Goal: Find specific page/section: Find specific page/section

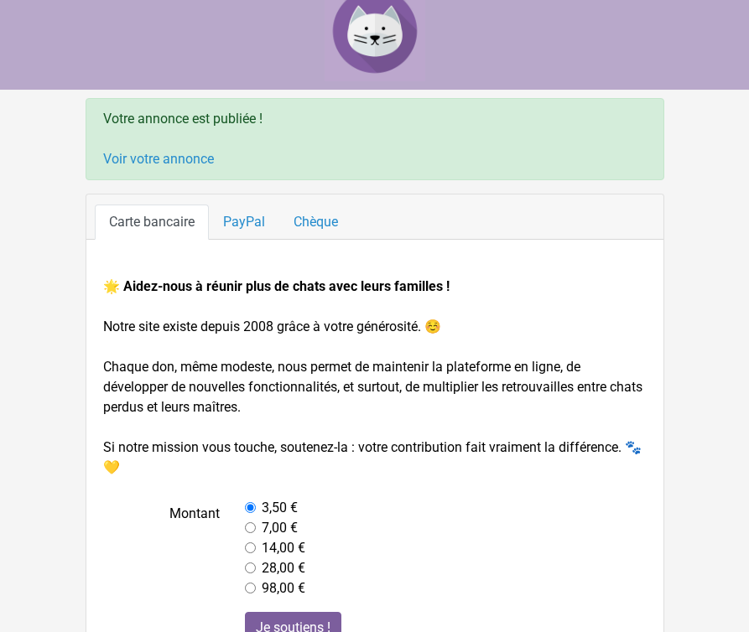
scroll to position [21, 0]
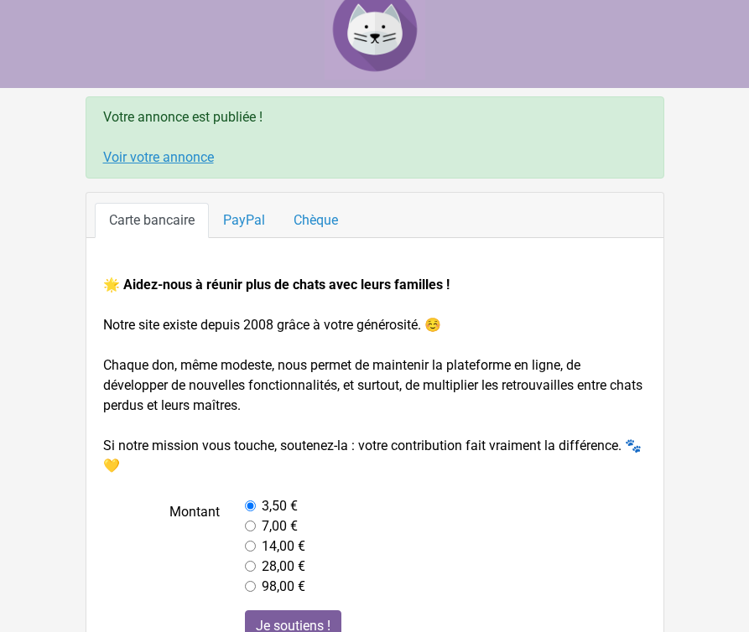
click at [175, 159] on link "Voir votre annonce" at bounding box center [158, 157] width 111 height 16
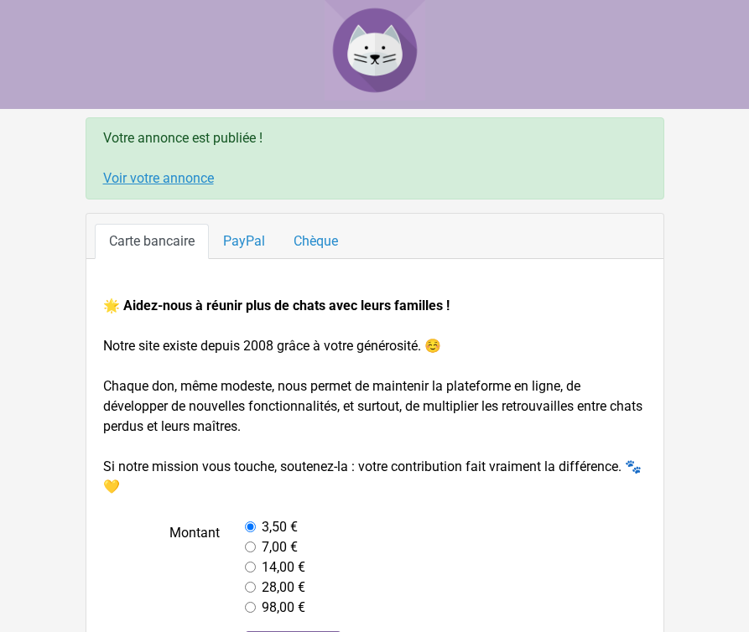
click at [154, 177] on link "Voir votre annonce" at bounding box center [158, 178] width 111 height 16
